Goal: Task Accomplishment & Management: Manage account settings

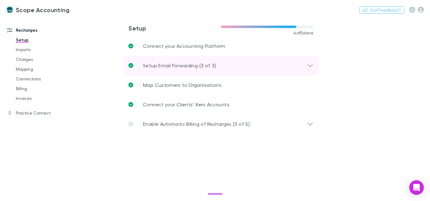
click at [171, 69] on div "Setup Email Forwarding (3 of 3)" at bounding box center [221, 65] width 195 height 19
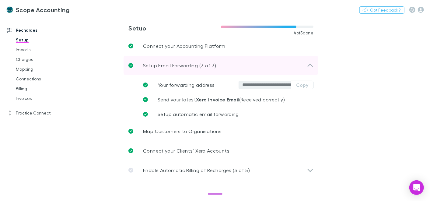
click at [171, 69] on div "Setup Email Forwarding (3 of 3)" at bounding box center [221, 65] width 195 height 19
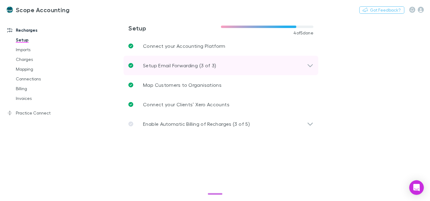
click at [196, 64] on p "Setup Email Forwarding (3 of 3)" at bounding box center [179, 65] width 73 height 7
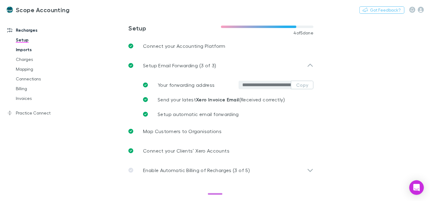
click at [25, 45] on link "Imports" at bounding box center [44, 50] width 69 height 10
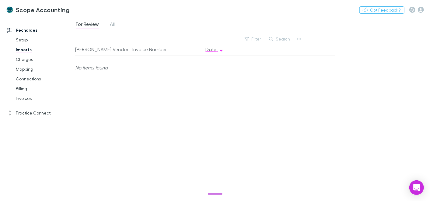
click at [9, 30] on icon at bounding box center [9, 30] width 5 height 5
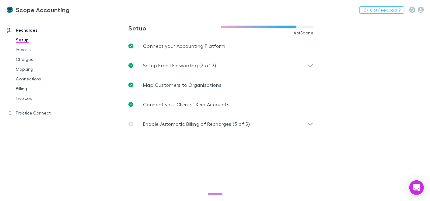
click at [9, 30] on icon at bounding box center [9, 30] width 5 height 5
click at [21, 110] on link "Practice Connect" at bounding box center [40, 113] width 78 height 10
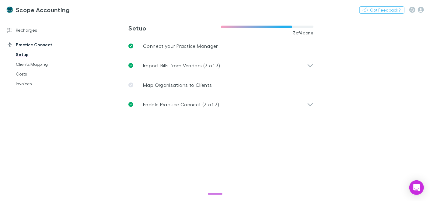
click at [34, 9] on h3 "Scope Accounting" at bounding box center [43, 9] width 54 height 7
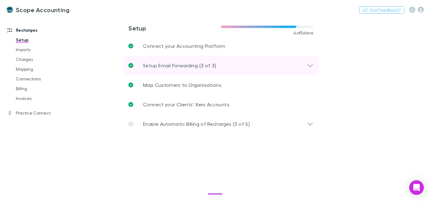
click at [310, 62] on icon at bounding box center [310, 65] width 6 height 7
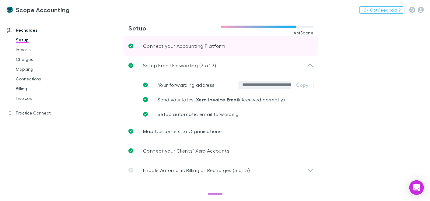
click at [221, 55] on link "Connect your Accounting Platform" at bounding box center [221, 45] width 195 height 19
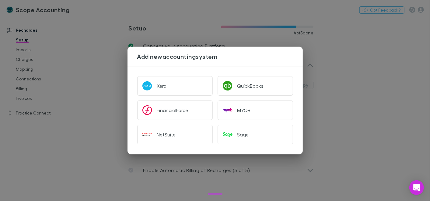
click at [366, 97] on div "Add new accounting system Xero QuickBooks FinancialForce MYOB NetSuite Sage" at bounding box center [215, 100] width 430 height 201
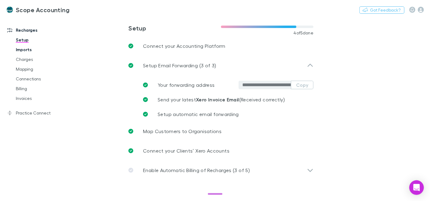
click at [14, 49] on link "Imports" at bounding box center [44, 50] width 69 height 10
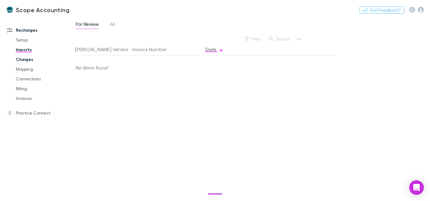
click at [28, 60] on link "Charges" at bounding box center [44, 60] width 69 height 10
